Goal: Transaction & Acquisition: Purchase product/service

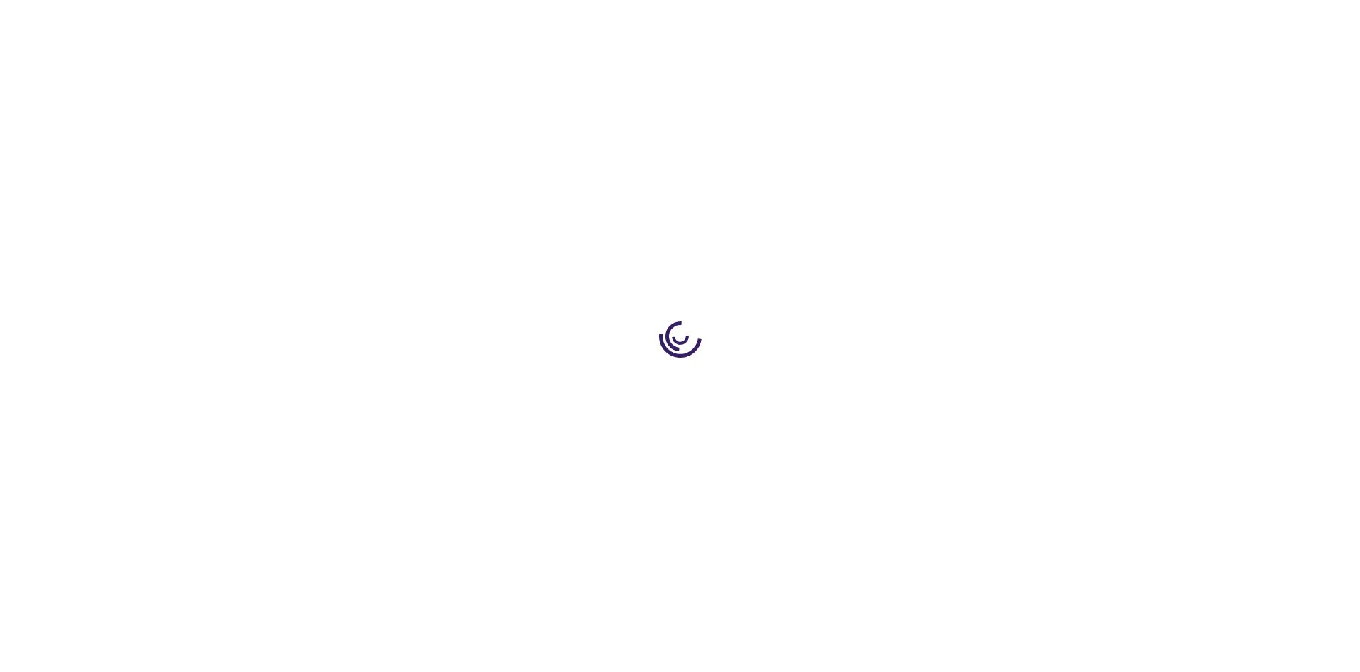
click at [899, 21] on link "Log In" at bounding box center [898, 21] width 28 height 11
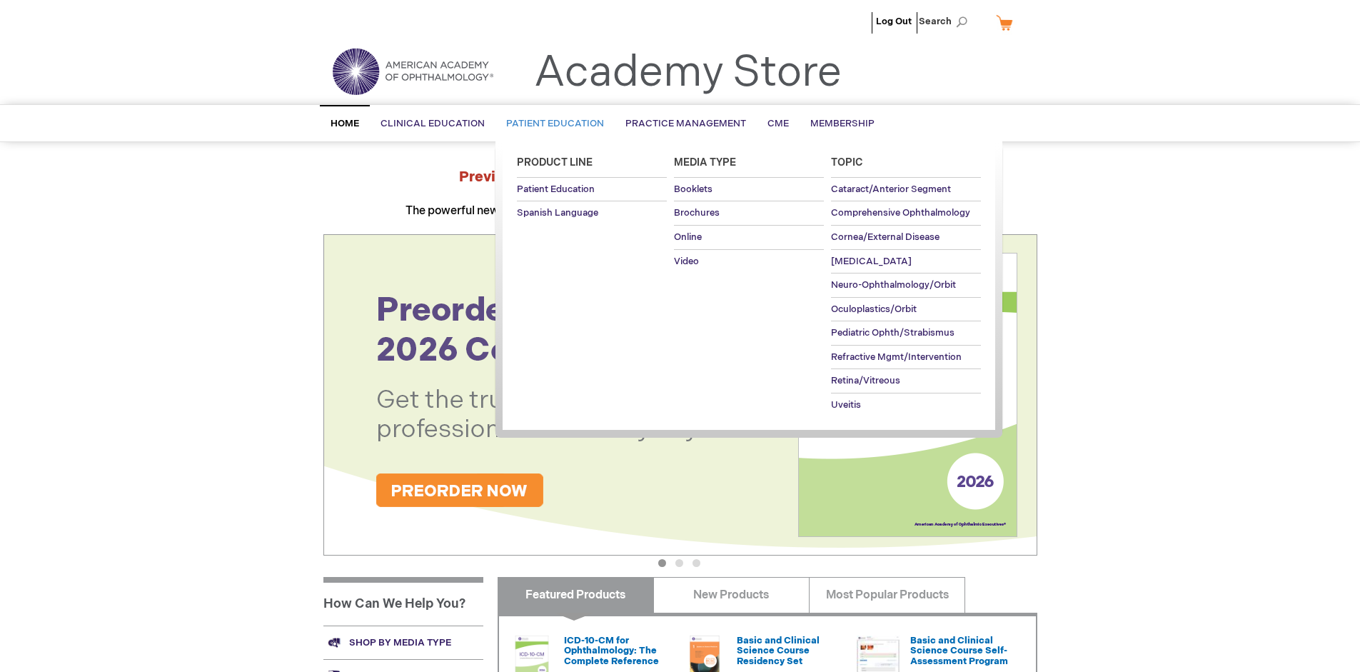
click at [551, 124] on span "Patient Education" at bounding box center [555, 123] width 98 height 11
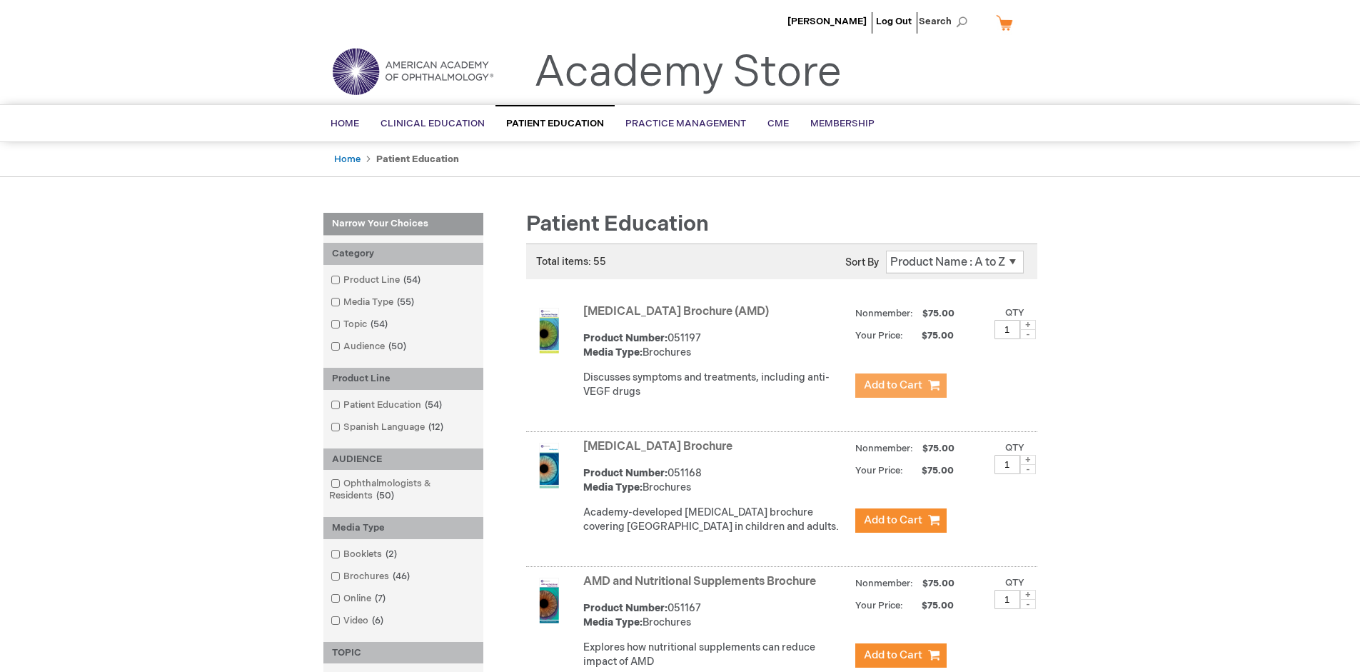
click at [900, 386] on span "Add to Cart" at bounding box center [893, 385] width 59 height 14
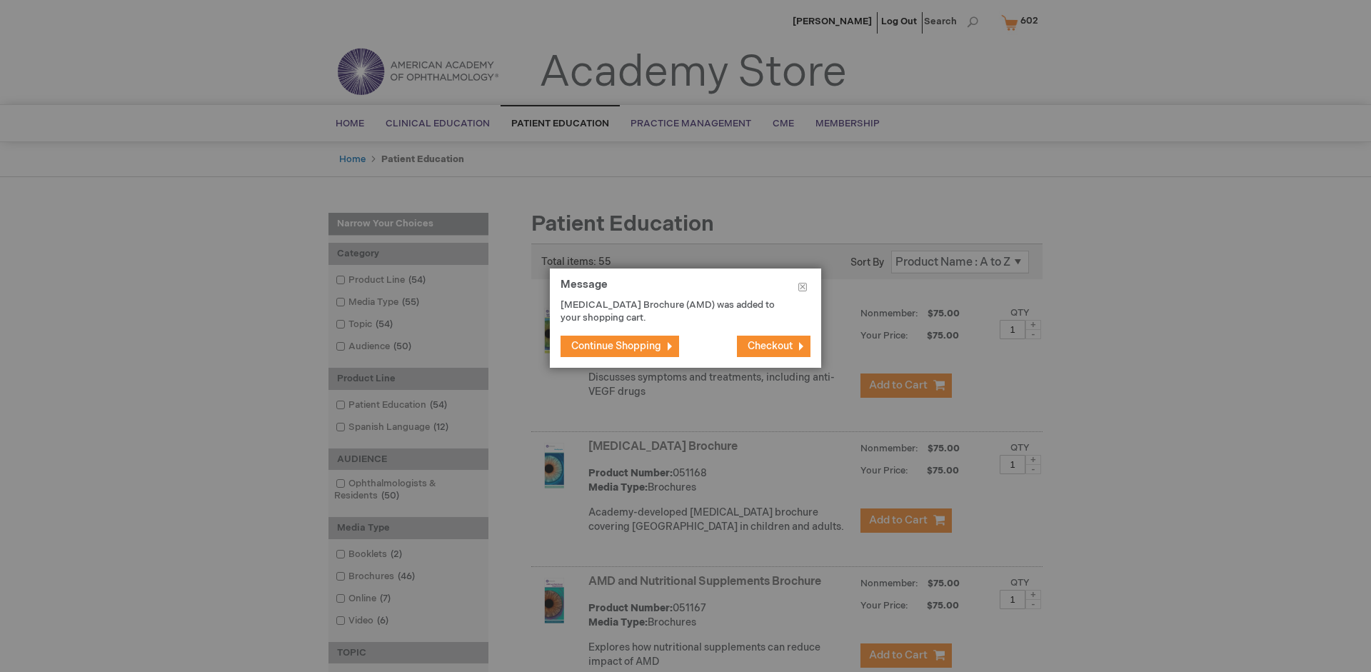
click at [616, 346] on span "Continue Shopping" at bounding box center [616, 346] width 90 height 12
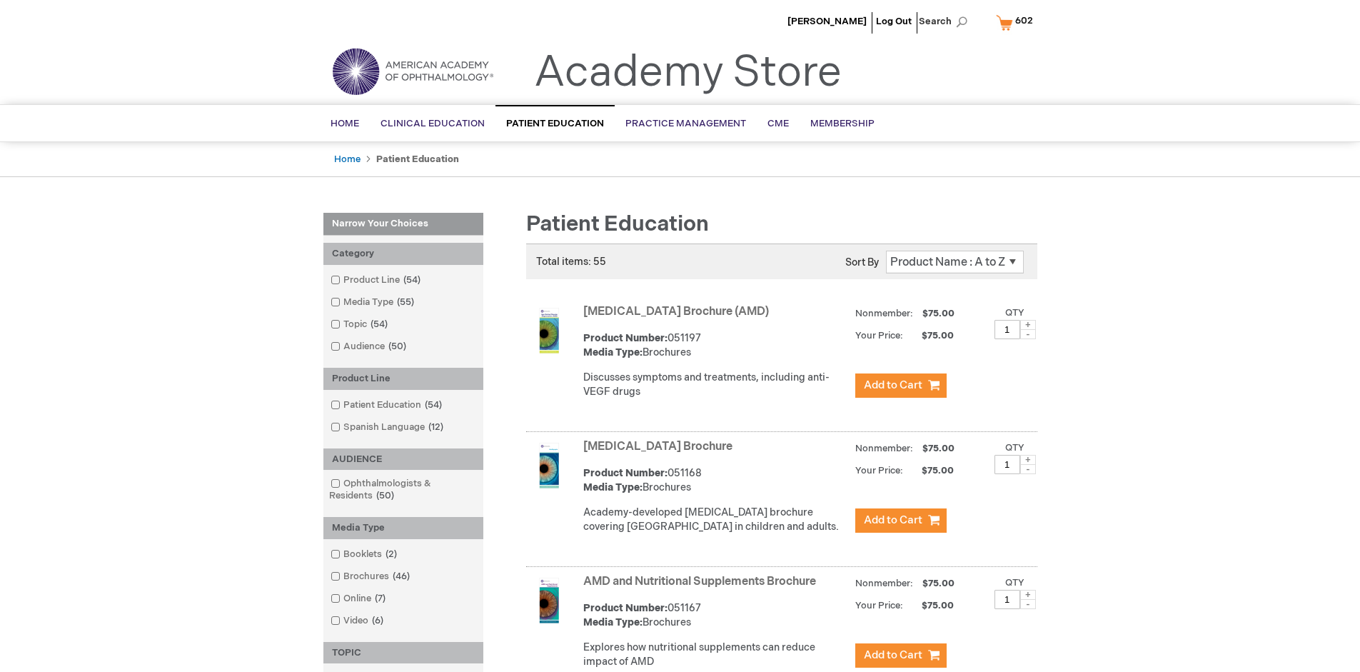
click at [703, 588] on link "AMD and Nutritional Supplements Brochure" at bounding box center [699, 582] width 233 height 14
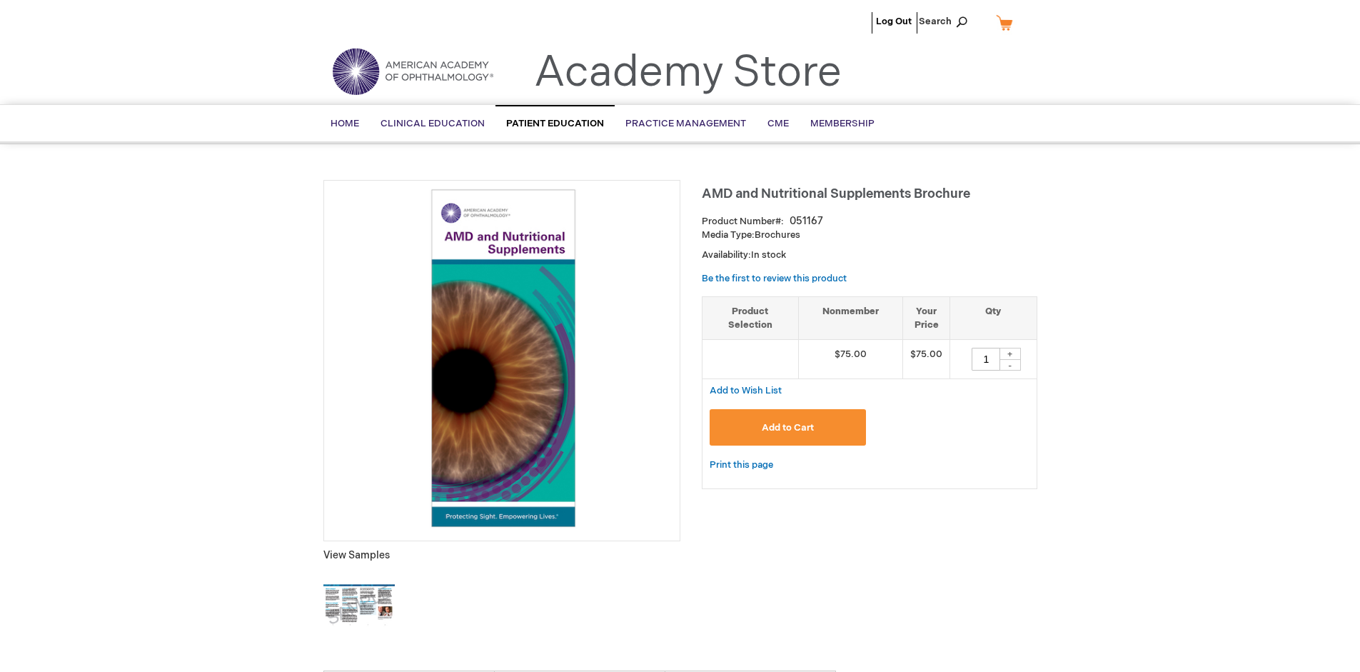
type input "1"
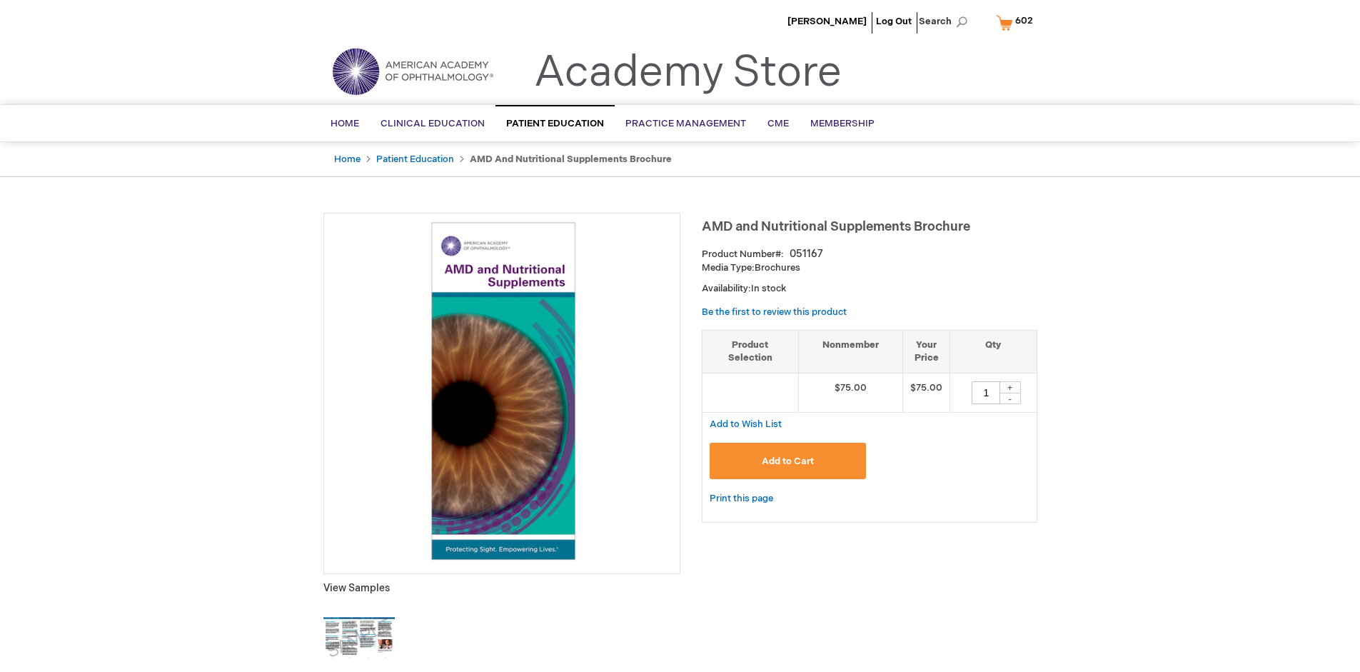
click at [788, 461] on span "Add to Cart" at bounding box center [788, 461] width 52 height 11
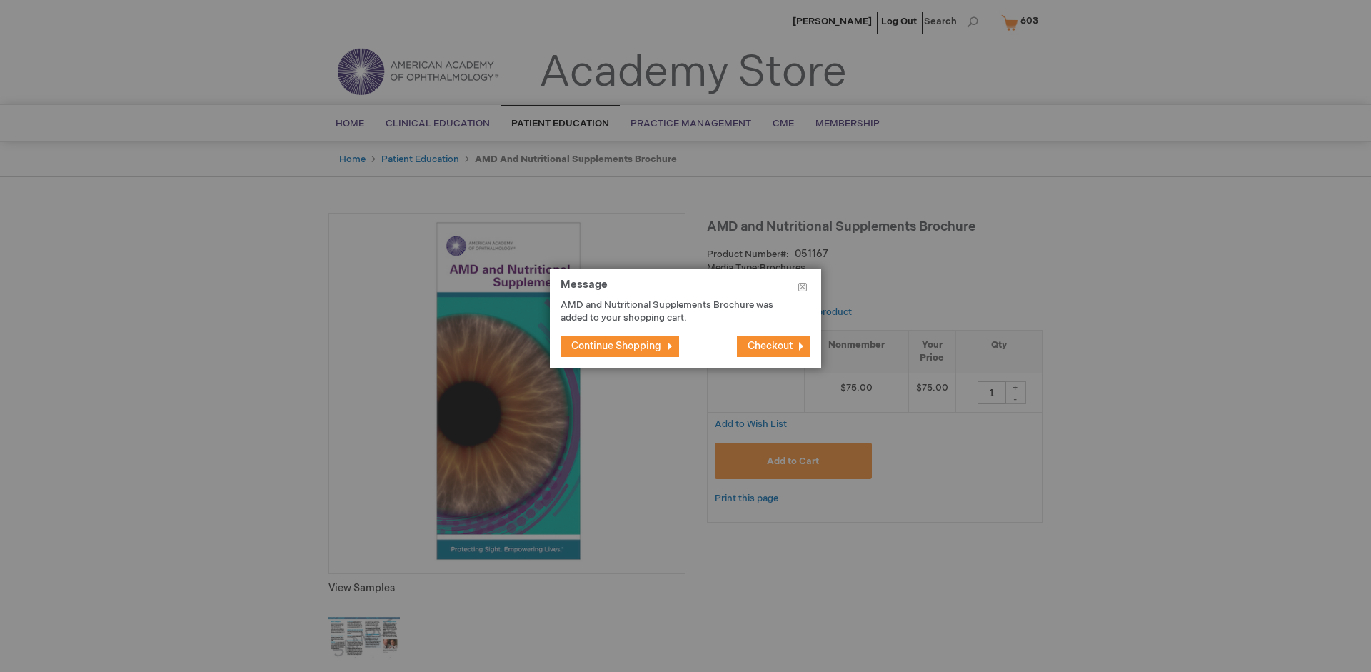
click at [616, 346] on span "Continue Shopping" at bounding box center [616, 346] width 90 height 12
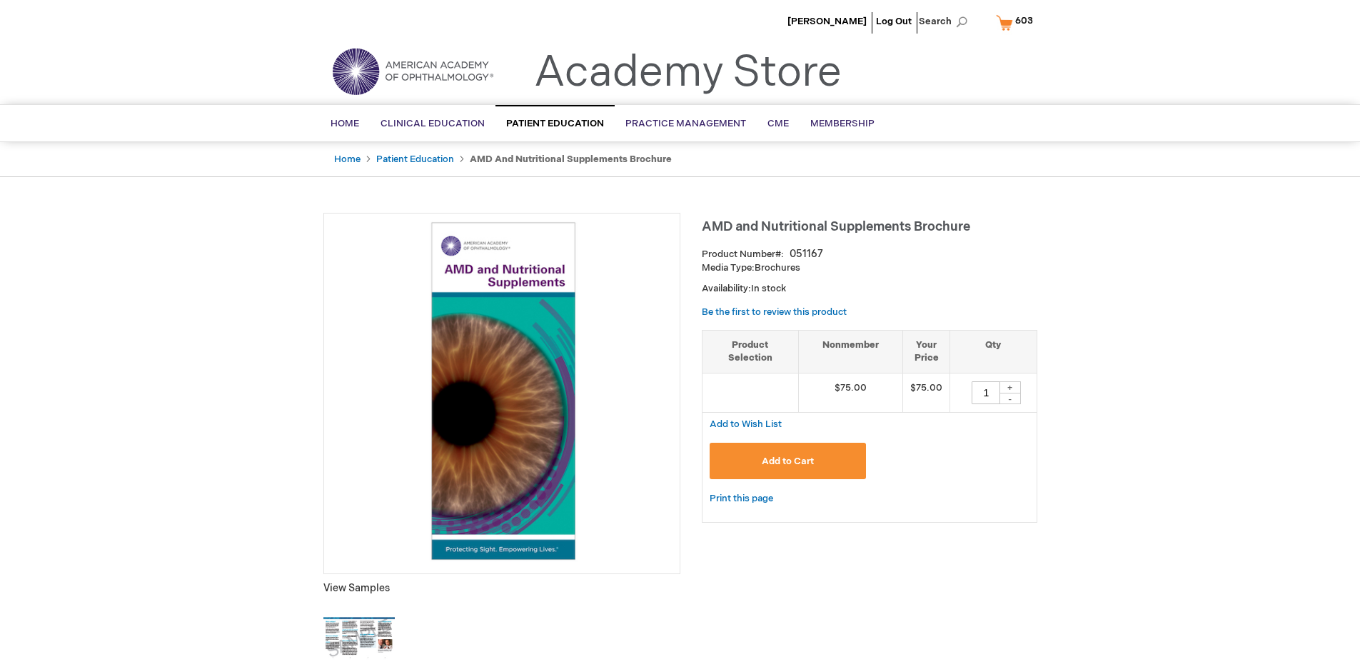
click at [1017, 22] on span "603" at bounding box center [1024, 20] width 18 height 11
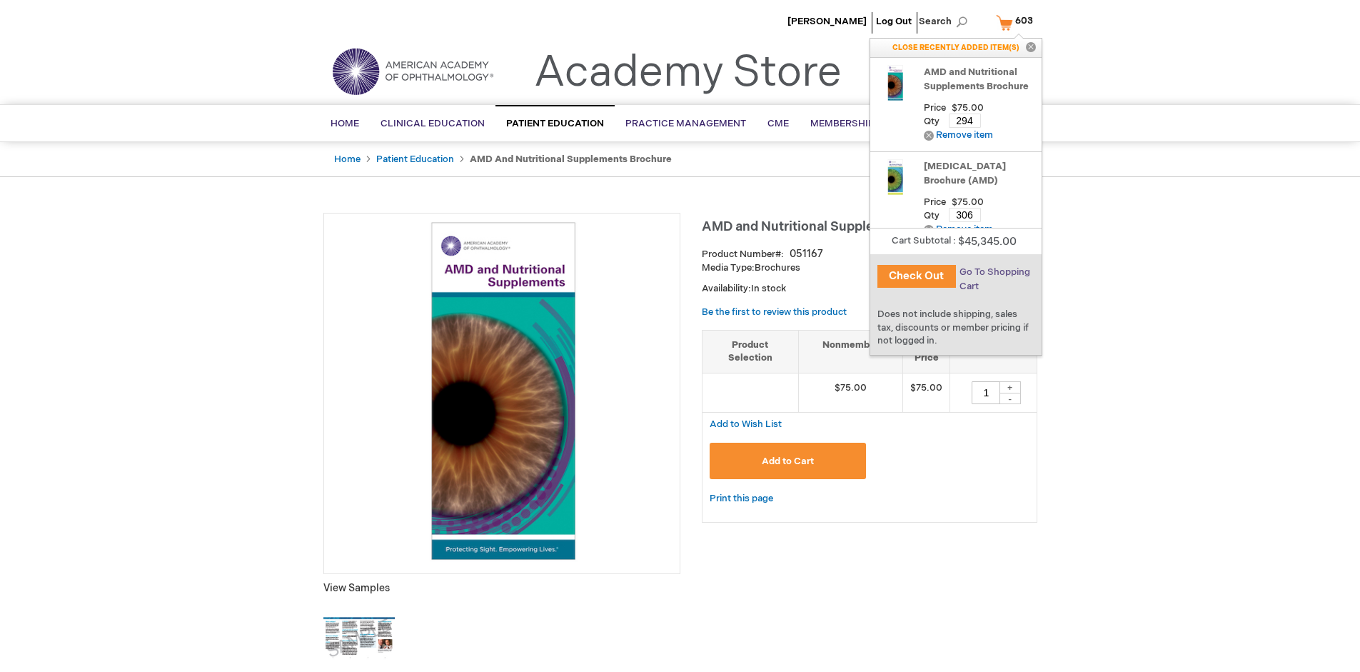
click at [993, 272] on span "Go To Shopping Cart" at bounding box center [995, 279] width 71 height 26
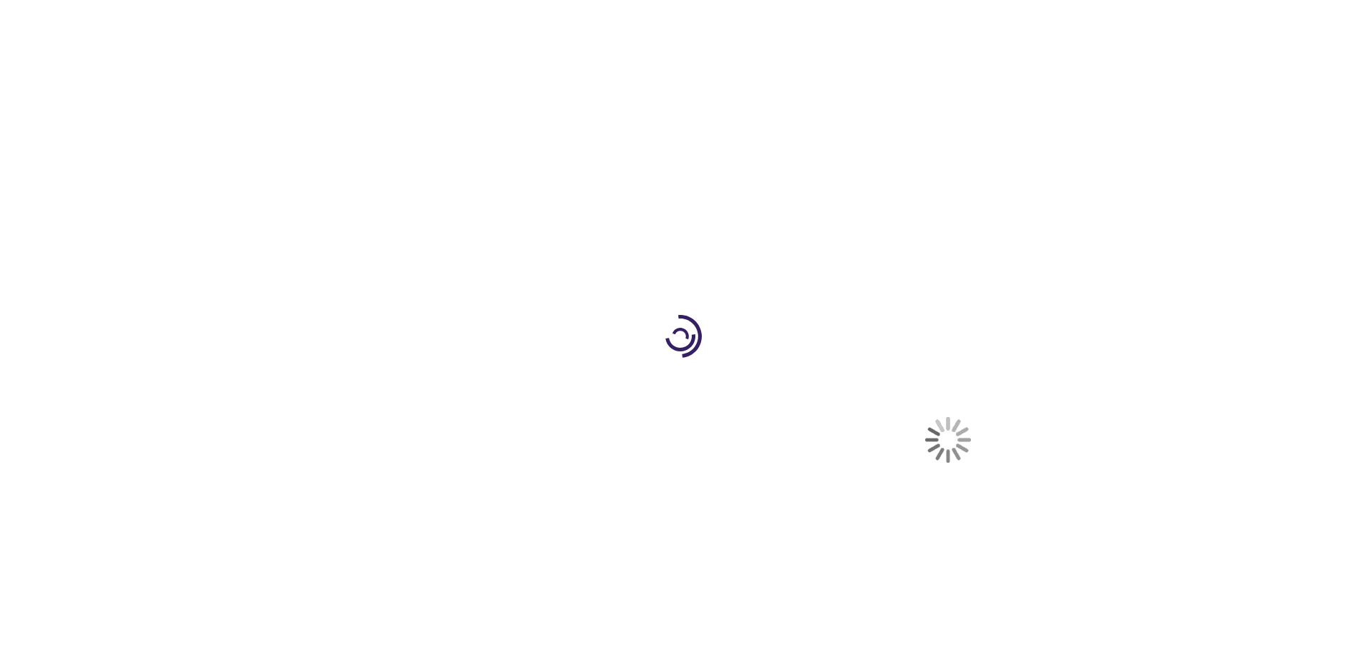
select select "US"
select select "41"
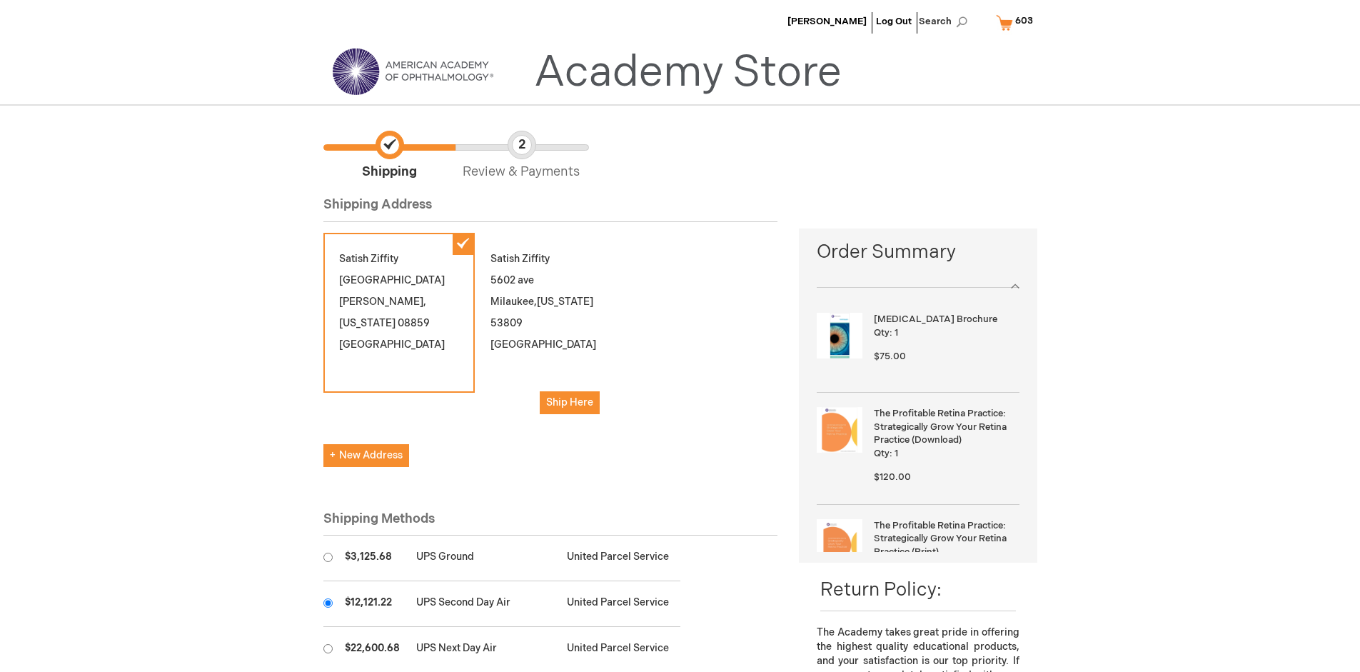
click at [328, 603] on input "radio" at bounding box center [327, 602] width 9 height 9
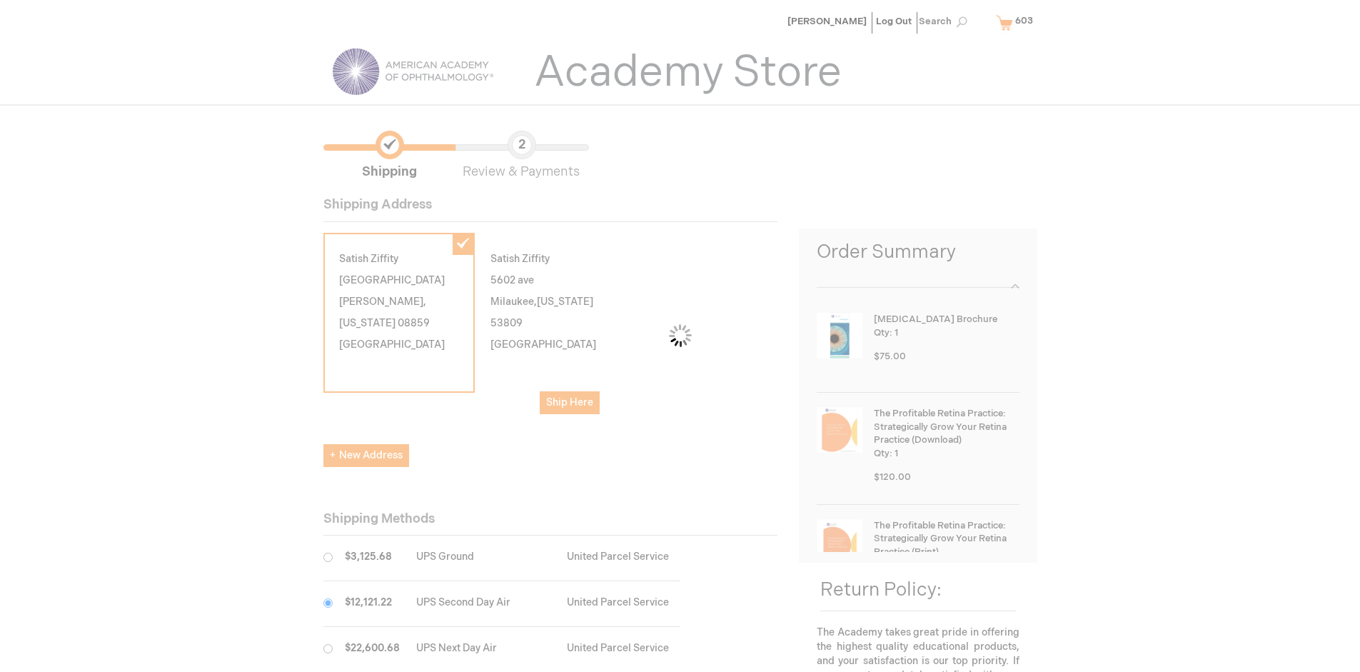
scroll to position [71, 0]
